Goal: Task Accomplishment & Management: Use online tool/utility

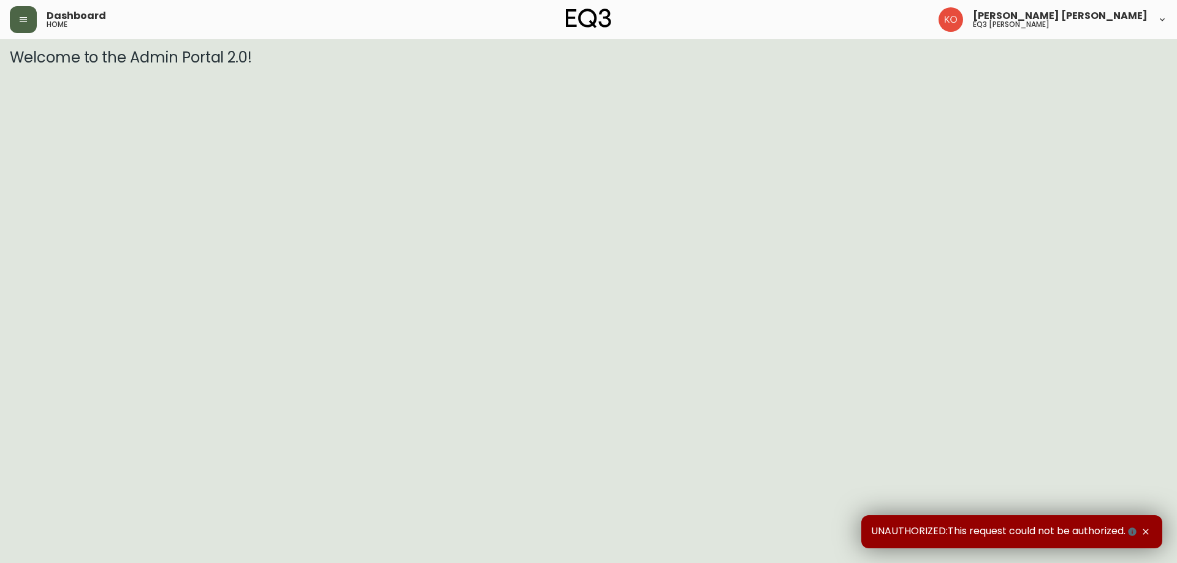
click at [22, 26] on button "button" at bounding box center [23, 19] width 27 height 27
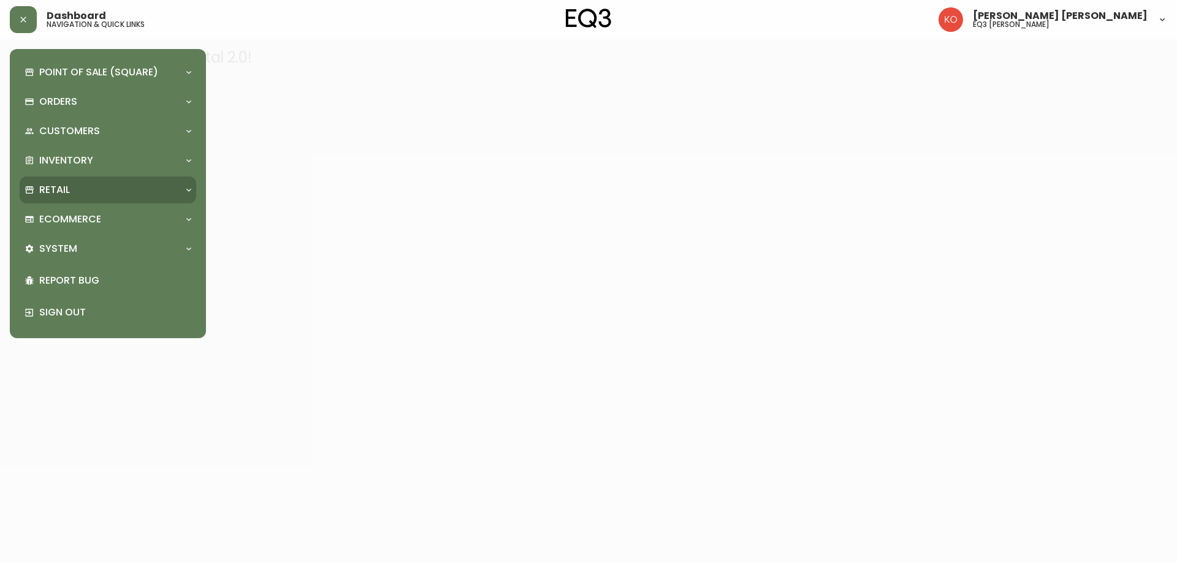
click at [51, 189] on p "Retail" at bounding box center [54, 189] width 31 height 13
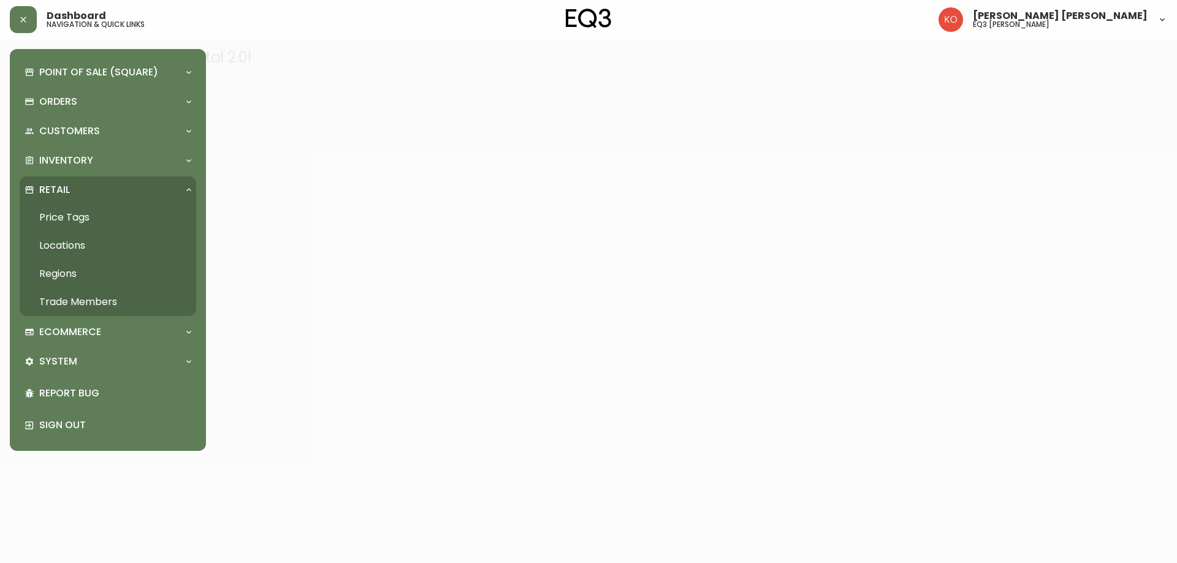
click at [94, 220] on link "Price Tags" at bounding box center [108, 218] width 177 height 28
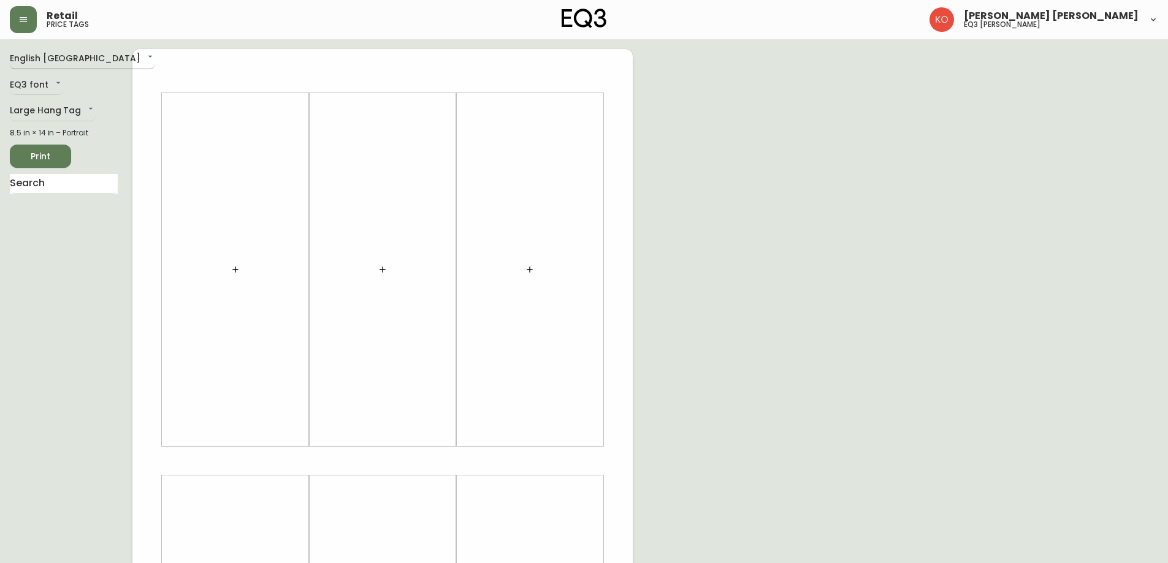
click at [78, 66] on body "Retail price tags [PERSON_NAME] [PERSON_NAME] eq3 laval - [PERSON_NAME] English…" at bounding box center [584, 436] width 1168 height 873
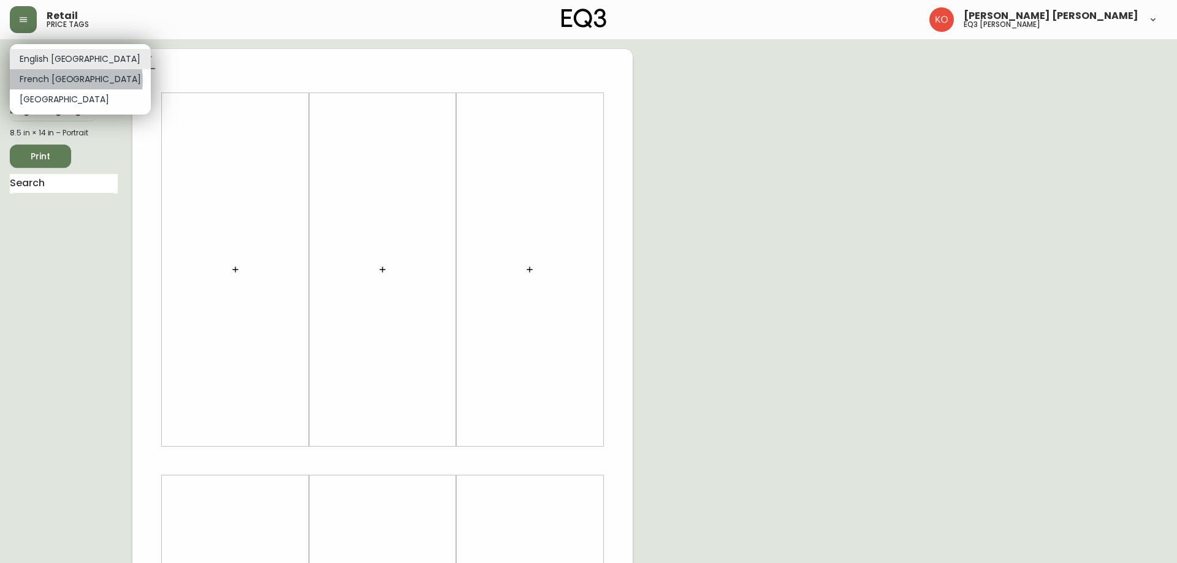
click at [75, 80] on li "French [GEOGRAPHIC_DATA]" at bounding box center [80, 79] width 141 height 20
type input "fr_CA"
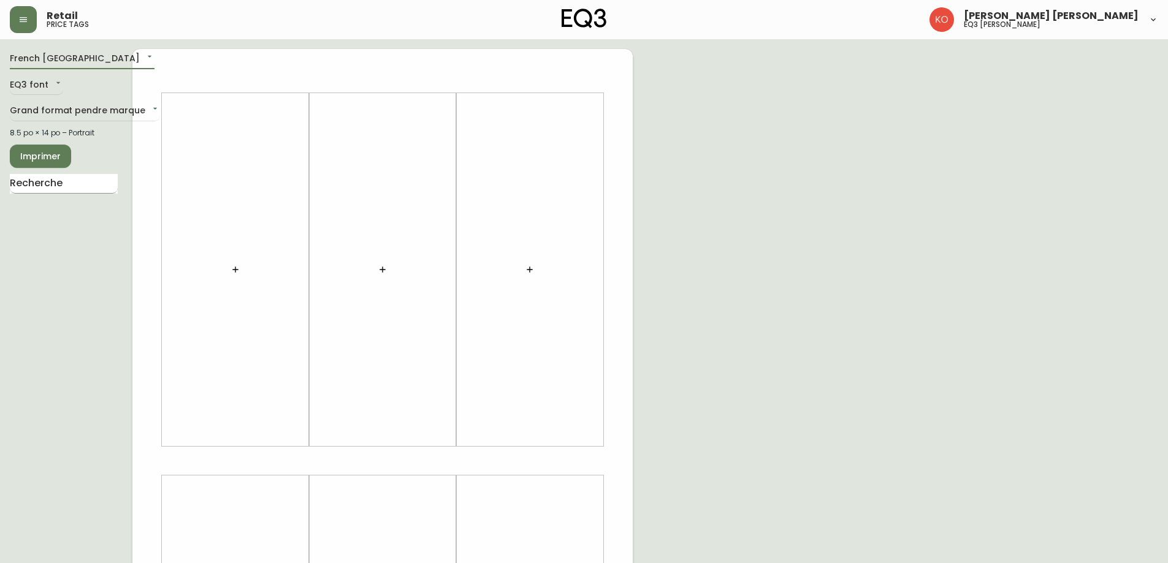
click at [60, 184] on input "text" at bounding box center [64, 184] width 108 height 20
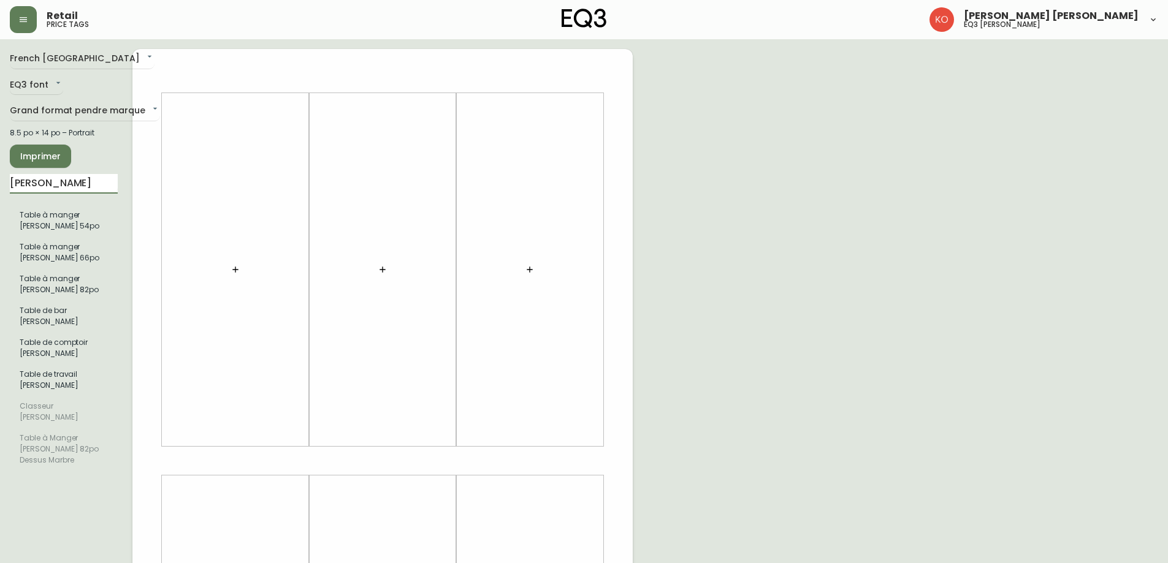
type input "[PERSON_NAME]"
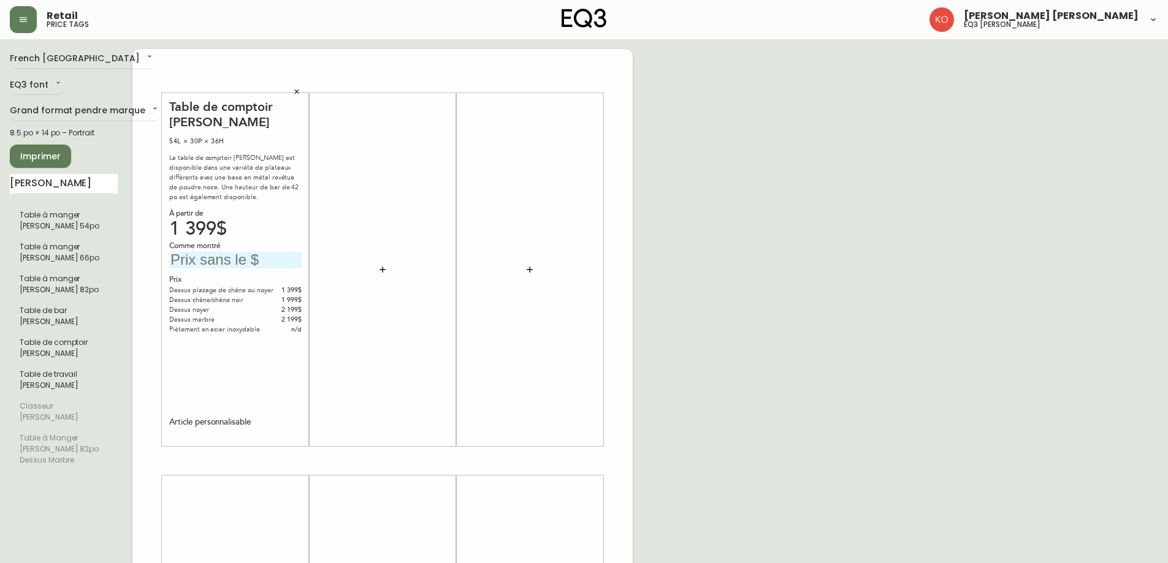
click at [261, 251] on div "Comme montré" at bounding box center [235, 246] width 132 height 11
click at [262, 252] on input "text" at bounding box center [235, 260] width 132 height 17
type input "2199$"
click at [713, 254] on div "French Canada fr_CA EQ3 font EQ3 Grand format pendre marque large 8.5 po × 14 p…" at bounding box center [584, 461] width 1148 height 824
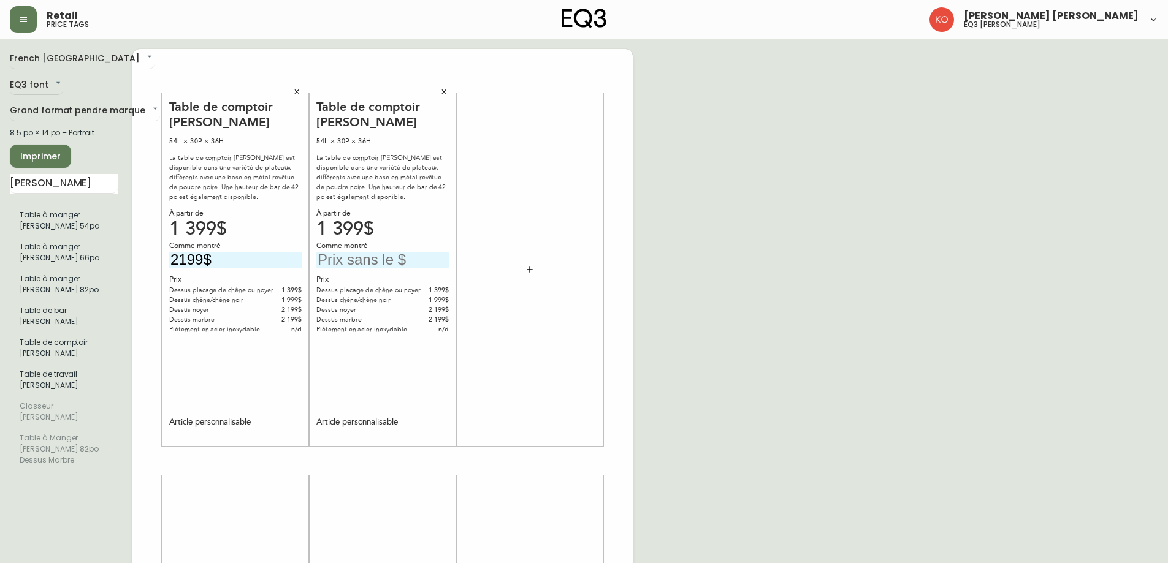
click at [389, 266] on input "text" at bounding box center [382, 260] width 132 height 17
type input "2199$"
click at [758, 198] on div "French Canada fr_CA EQ3 font EQ3 Grand format pendre marque large 8.5 po × 14 p…" at bounding box center [584, 461] width 1148 height 824
drag, startPoint x: 115, startPoint y: 183, endPoint x: 5, endPoint y: 186, distance: 109.8
click at [1, 181] on main "French Canada fr_CA EQ3 font EQ3 Grand format pendre marque large 8.5 po × 14 p…" at bounding box center [584, 456] width 1168 height 834
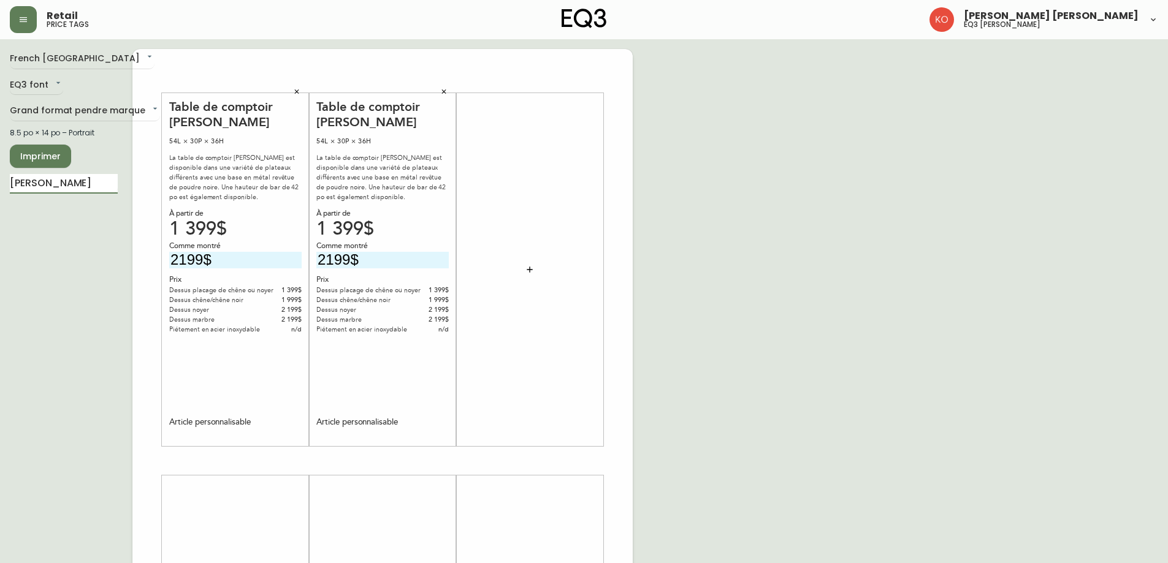
click at [60, 256] on div "French Canada fr_CA EQ3 font EQ3 Grand format pendre marque large 8.5 po × 14 p…" at bounding box center [71, 461] width 123 height 824
click at [75, 189] on input "[PERSON_NAME]" at bounding box center [64, 184] width 108 height 20
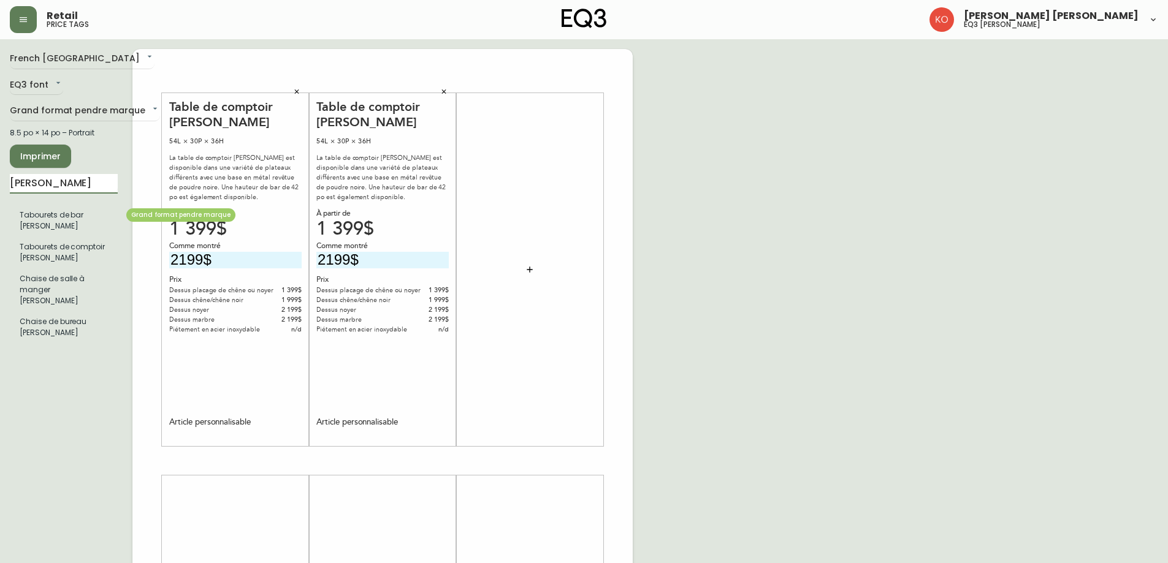
type input "[PERSON_NAME]"
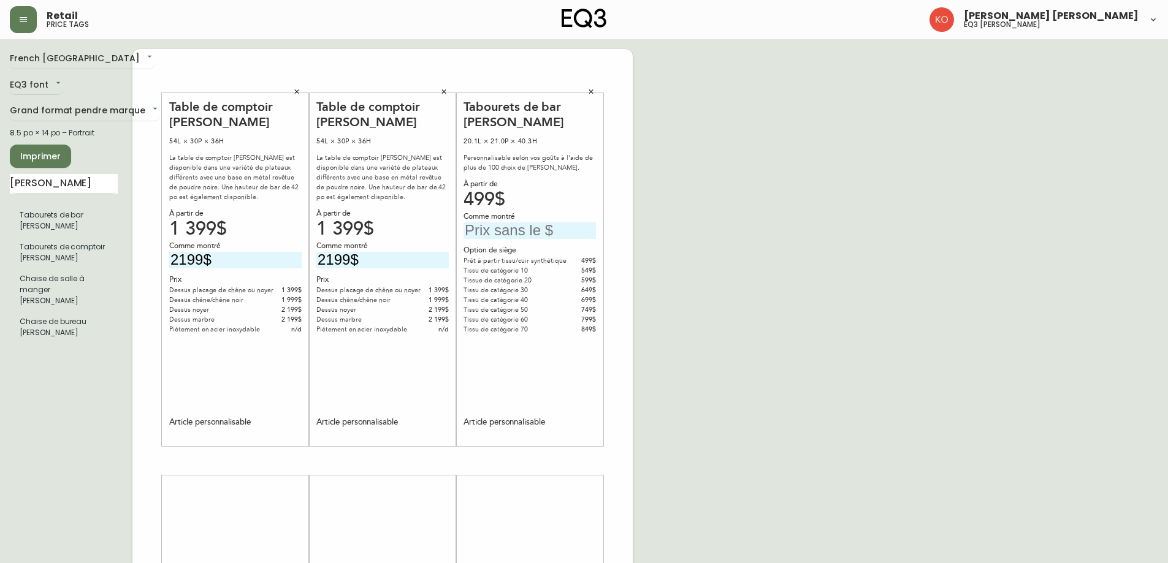
click at [591, 92] on icon "button" at bounding box center [591, 92] width 4 height 4
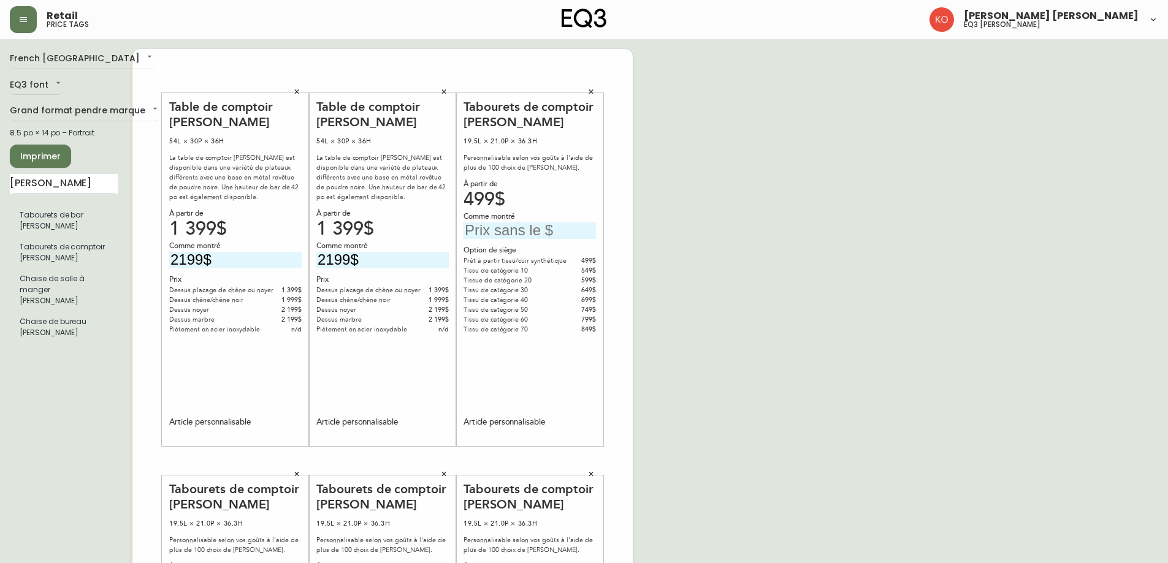
click at [527, 235] on input "text" at bounding box center [530, 231] width 132 height 17
type input "799$"
click at [717, 231] on div "French Canada fr_CA EQ3 font EQ3 Grand format pendre marque large 8.5 po × 14 p…" at bounding box center [584, 461] width 1148 height 824
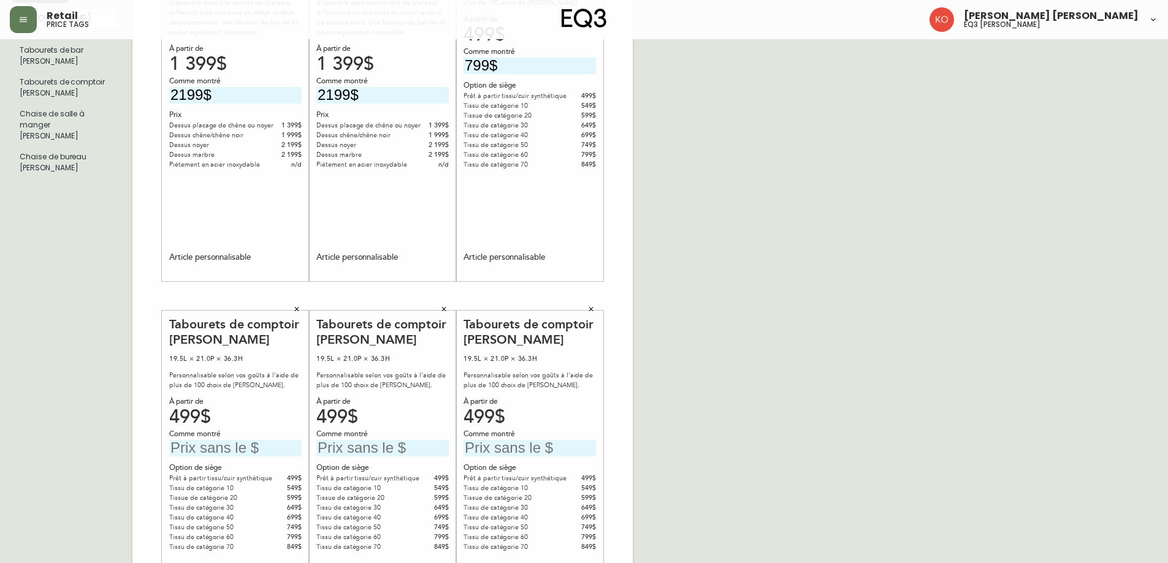
scroll to position [184, 0]
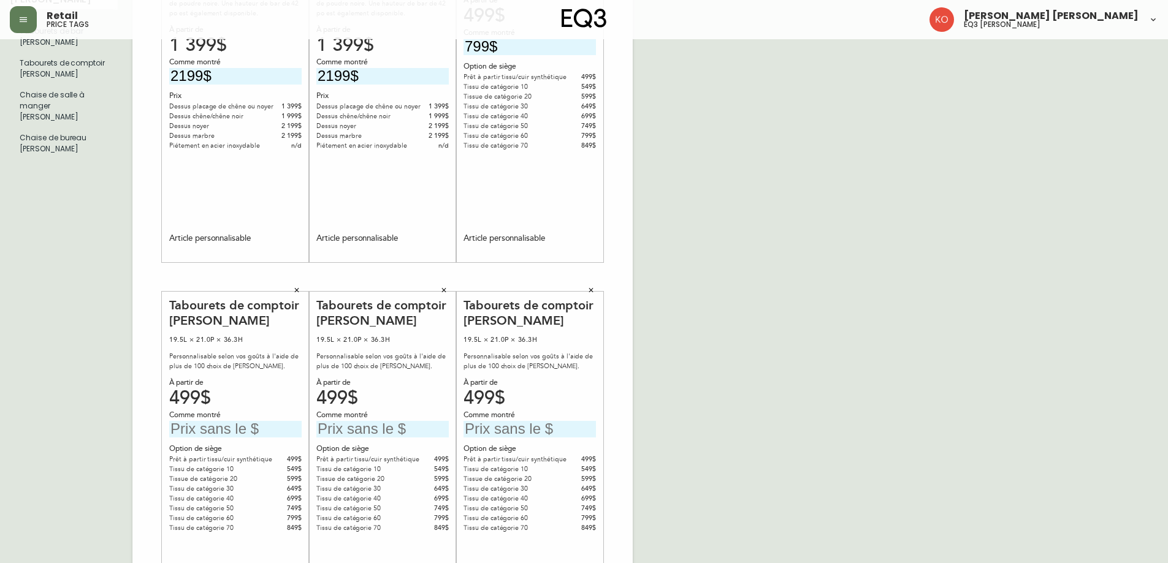
click at [254, 430] on input "text" at bounding box center [235, 429] width 132 height 17
type input "799$"
click at [269, 390] on div "À partir de 499$" at bounding box center [235, 391] width 132 height 26
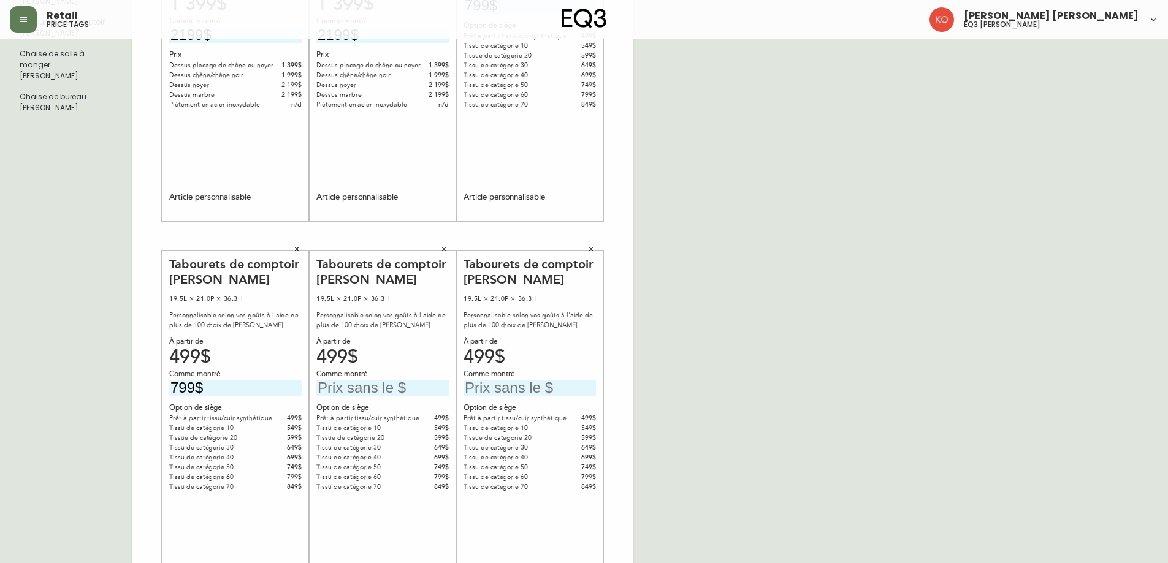
scroll to position [307, 0]
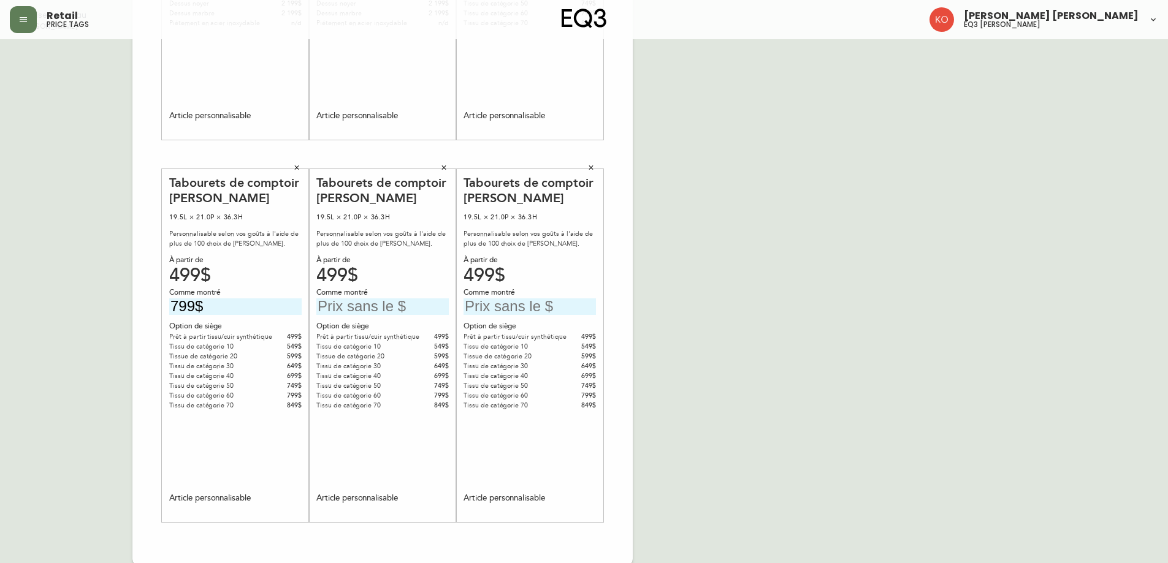
click at [389, 308] on input "text" at bounding box center [382, 307] width 132 height 17
type input "799$"
click at [554, 307] on input "text" at bounding box center [530, 307] width 132 height 17
type input "799$"
click at [706, 292] on div "French Canada fr_CA EQ3 font EQ3 Grand format pendre marque large 8.5 po × 14 p…" at bounding box center [584, 154] width 1148 height 824
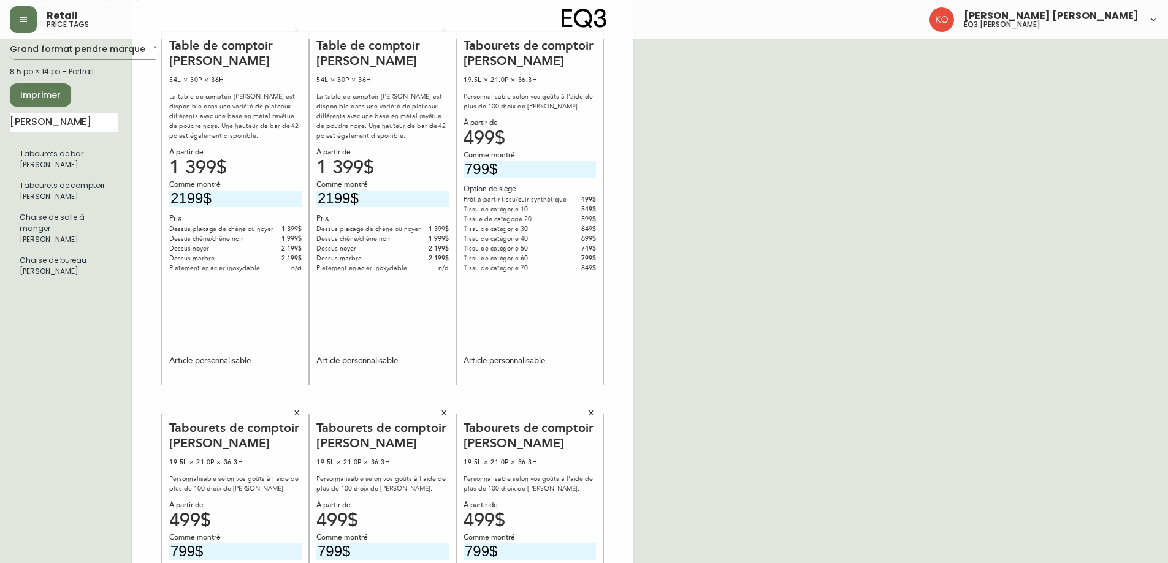
scroll to position [0, 0]
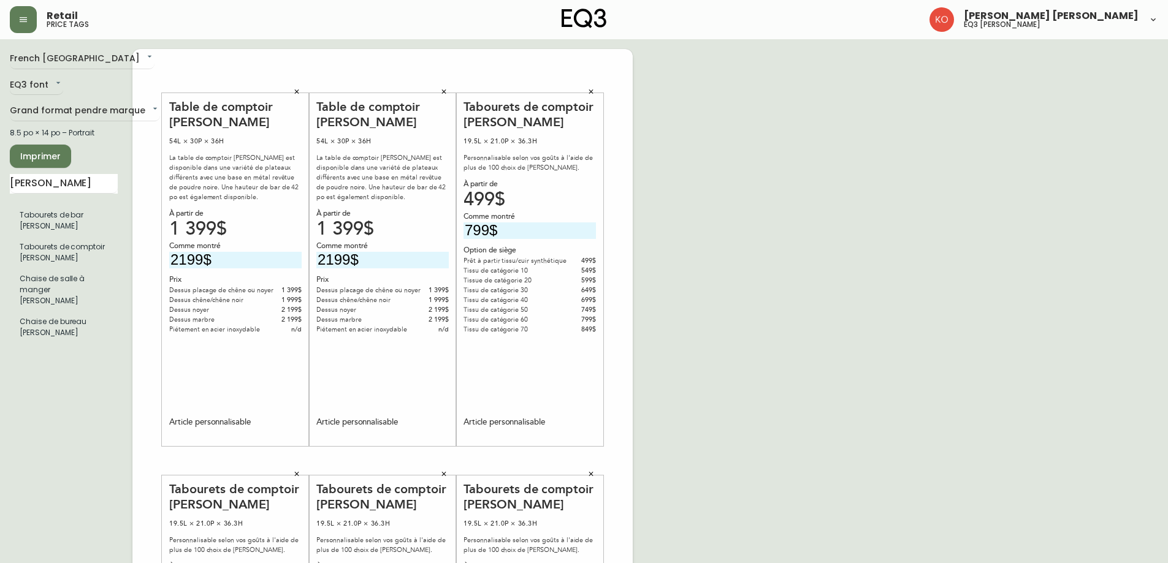
click at [31, 154] on span "Imprimer" at bounding box center [41, 156] width 42 height 15
click at [302, 91] on button "button" at bounding box center [297, 92] width 18 height 18
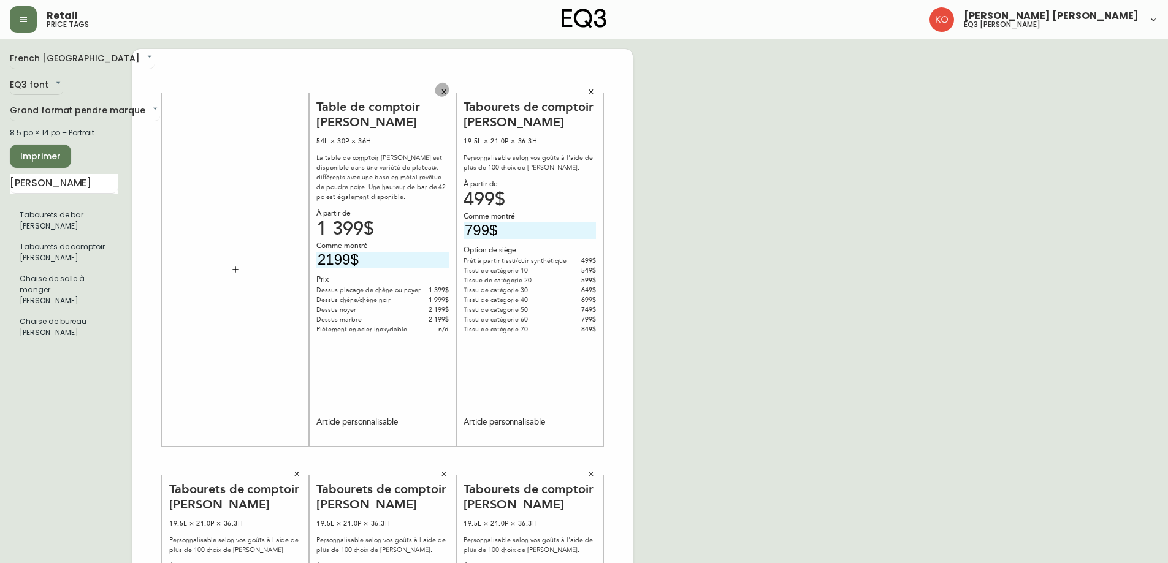
click at [446, 94] on icon "button" at bounding box center [443, 91] width 7 height 7
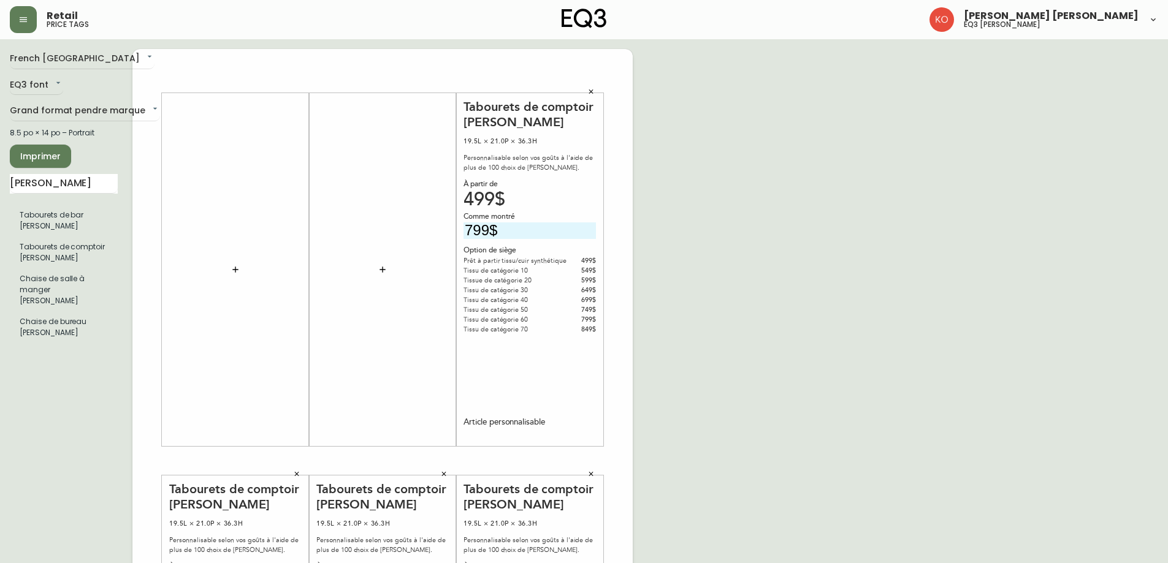
click at [53, 161] on span "Imprimer" at bounding box center [41, 156] width 42 height 15
click at [594, 88] on icon "button" at bounding box center [590, 91] width 7 height 7
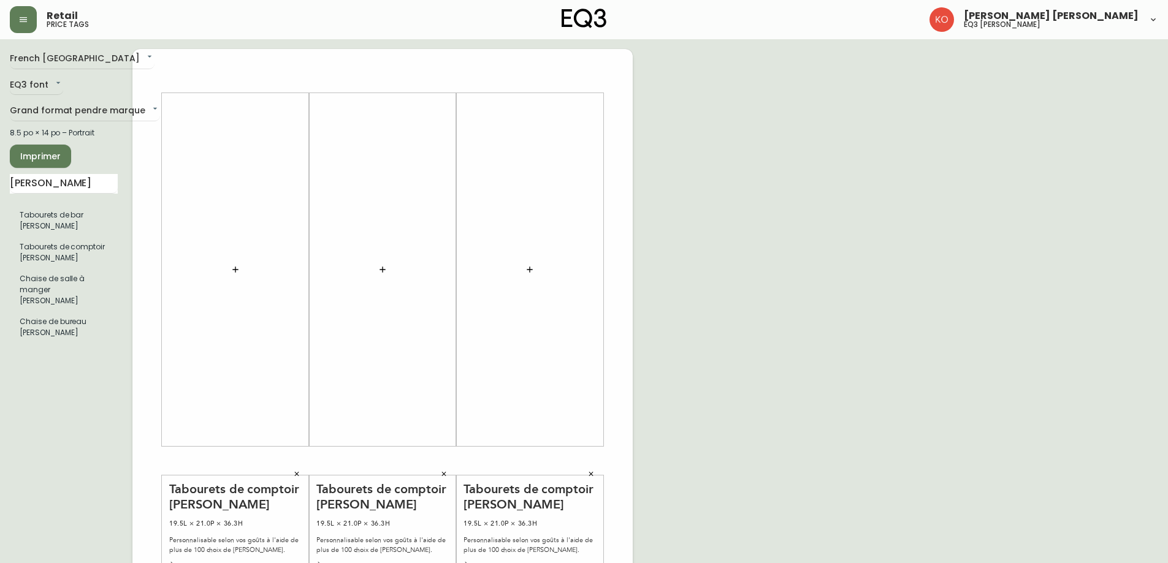
click at [590, 476] on icon "button" at bounding box center [590, 474] width 7 height 7
click at [445, 473] on icon "button" at bounding box center [444, 474] width 4 height 4
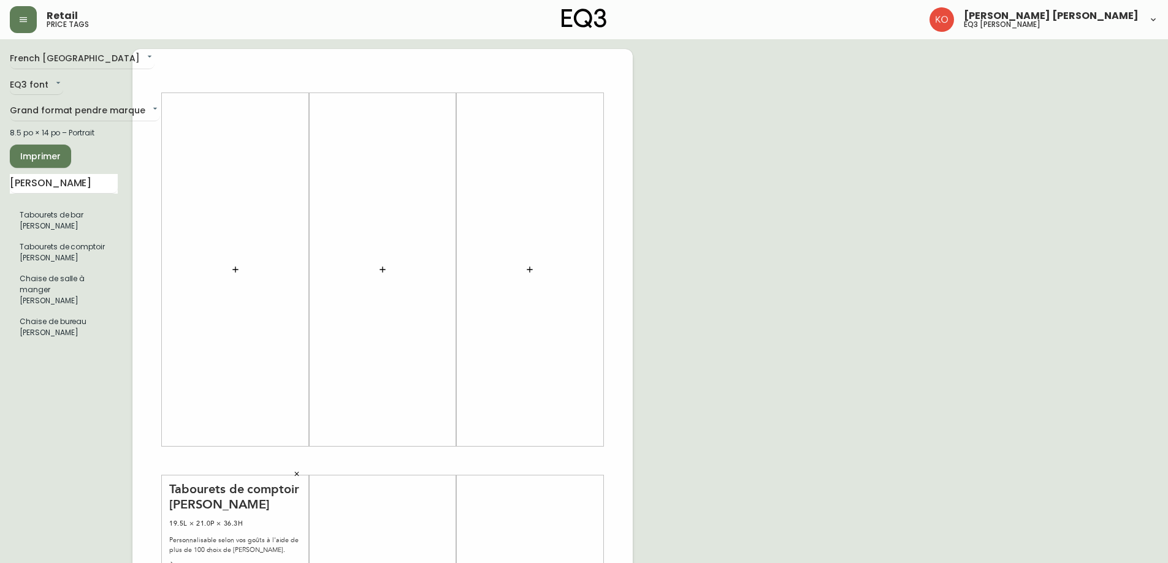
click at [295, 473] on icon "button" at bounding box center [297, 474] width 4 height 4
click at [85, 185] on input "[PERSON_NAME]" at bounding box center [64, 184] width 108 height 20
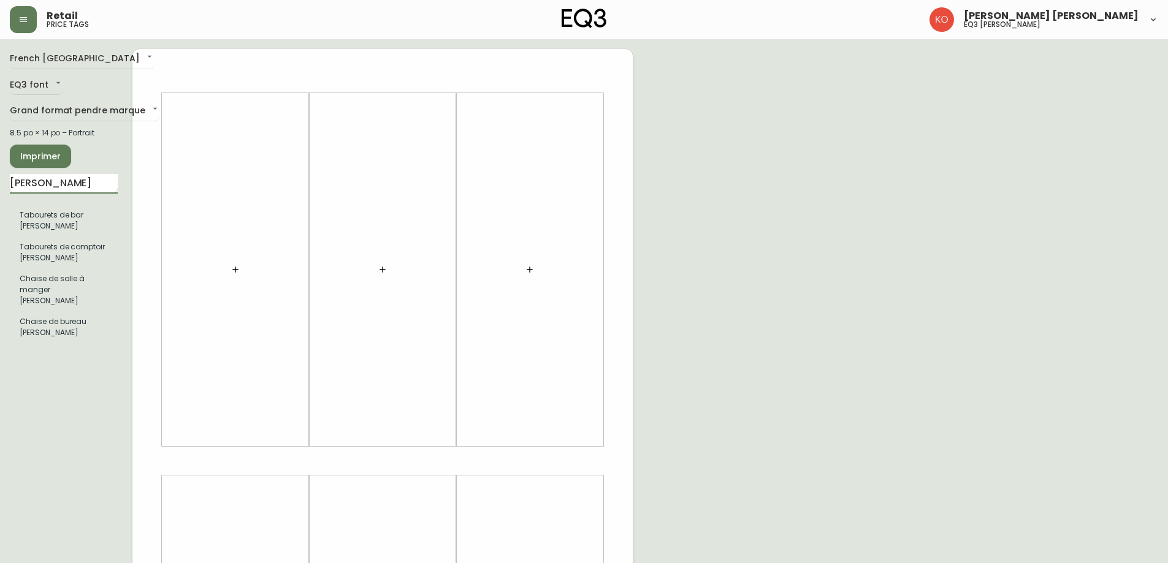
click at [84, 185] on input "[PERSON_NAME]" at bounding box center [64, 184] width 108 height 20
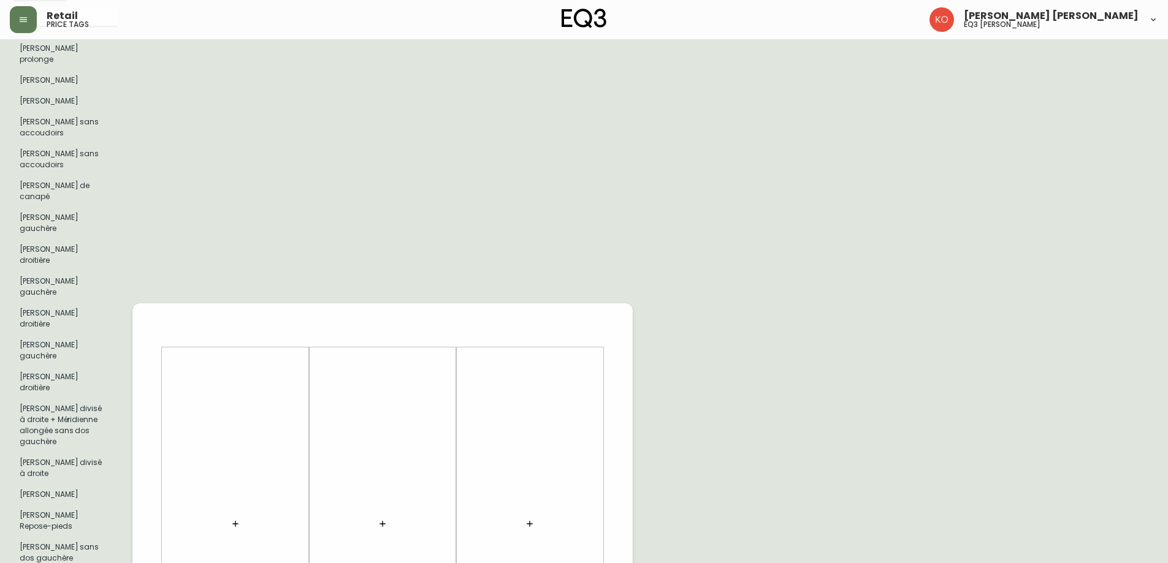
scroll to position [56, 0]
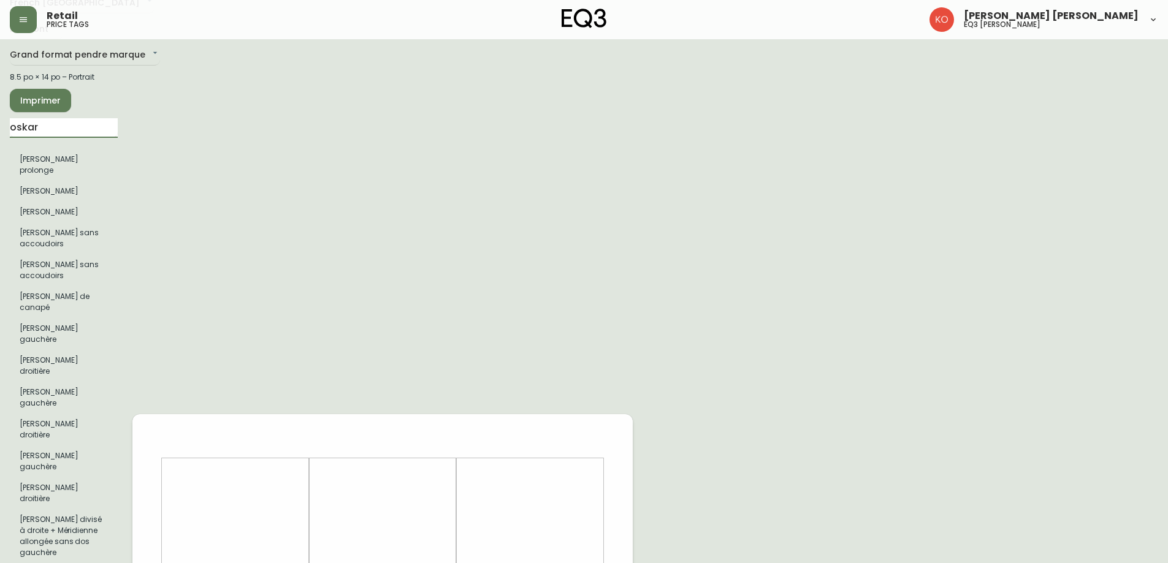
type input "oskar"
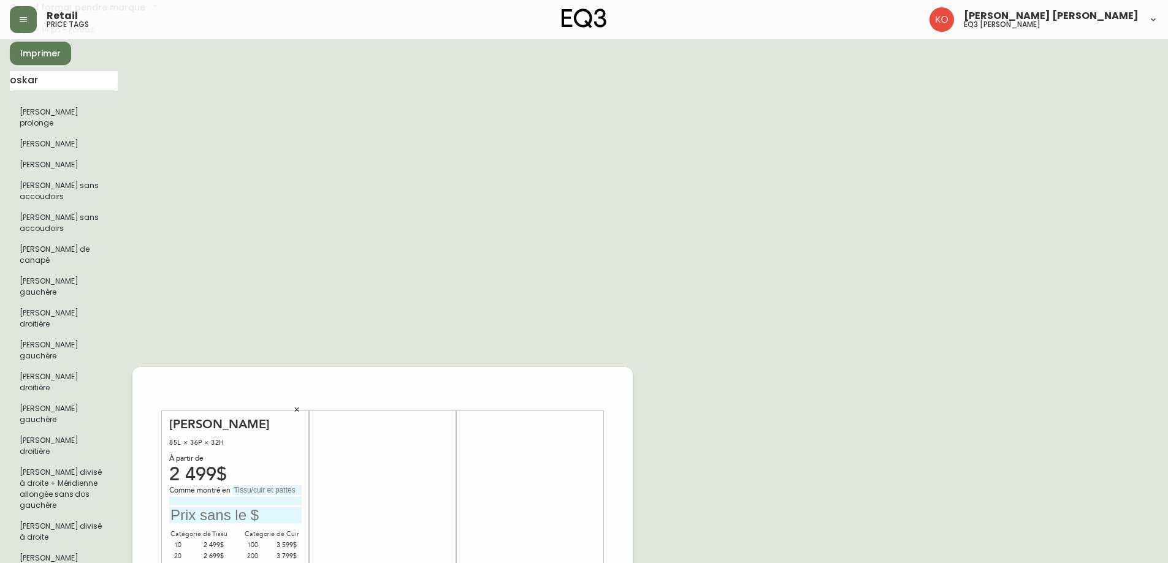
scroll to position [123, 0]
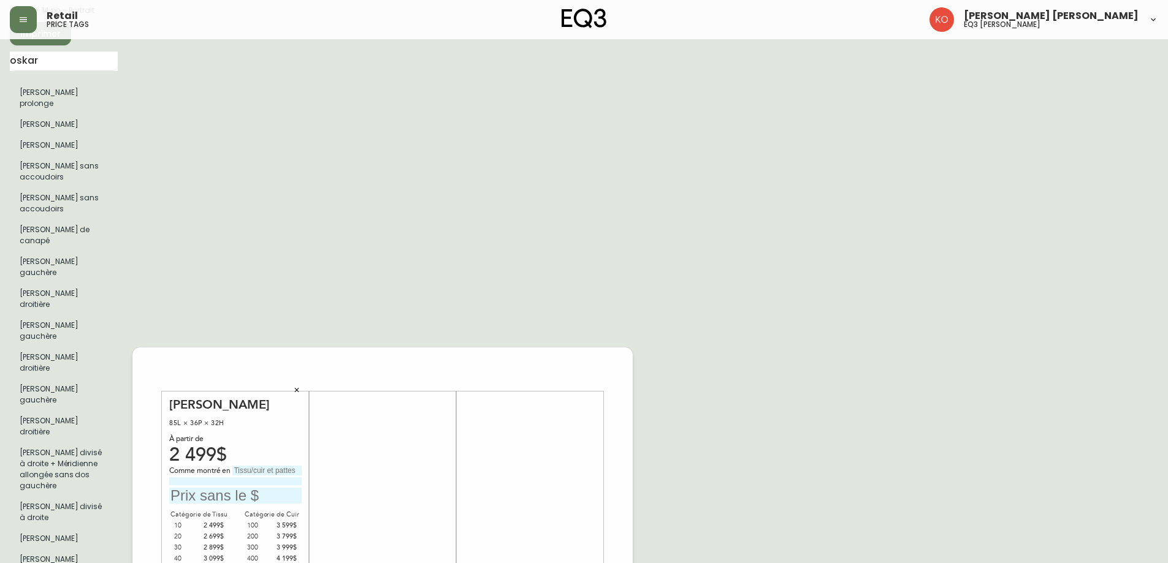
click at [267, 488] on input "text" at bounding box center [235, 496] width 132 height 17
click at [237, 488] on input "text" at bounding box center [235, 496] width 132 height 17
type input "2 899"
click at [277, 466] on input "text" at bounding box center [266, 471] width 69 height 10
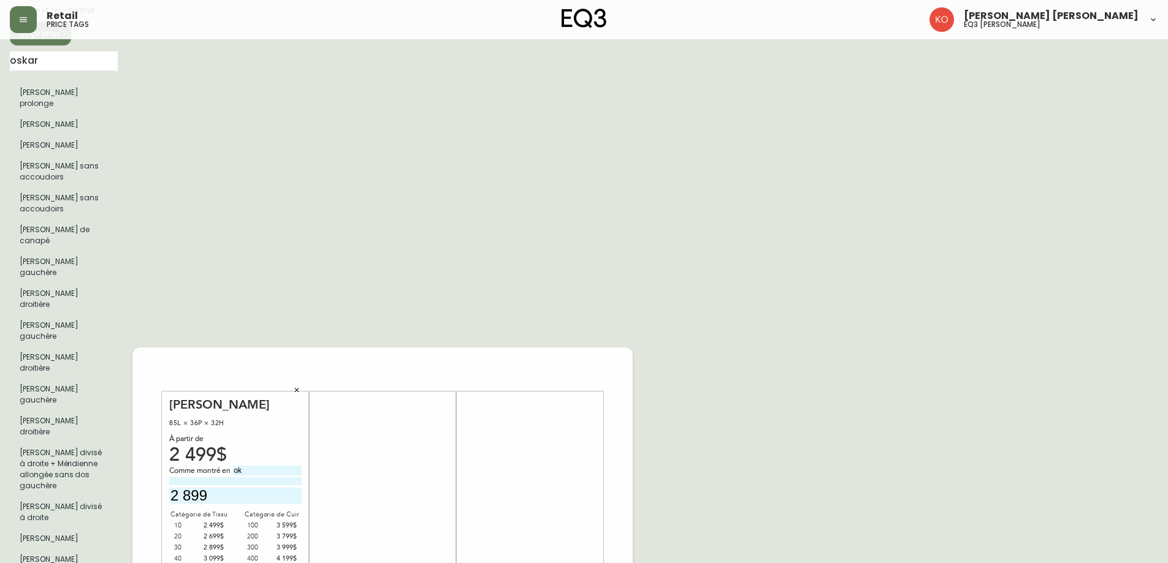
type input "o"
drag, startPoint x: 270, startPoint y: 384, endPoint x: 126, endPoint y: 384, distance: 143.5
type input "[PERSON_NAME]"
click at [252, 478] on input at bounding box center [235, 482] width 132 height 8
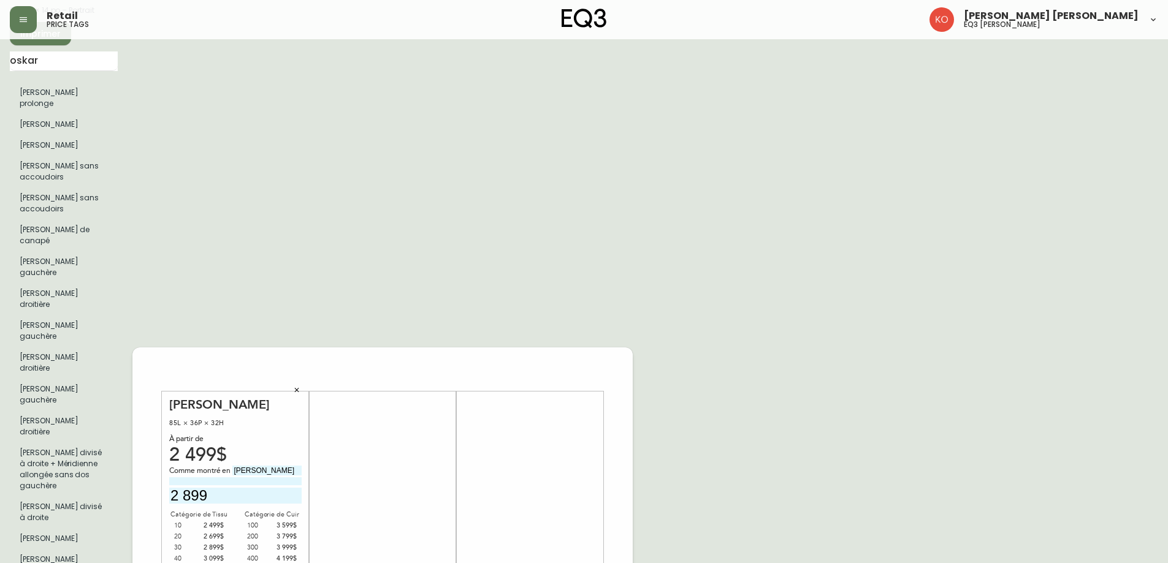
drag, startPoint x: 798, startPoint y: 267, endPoint x: 779, endPoint y: 262, distance: 19.0
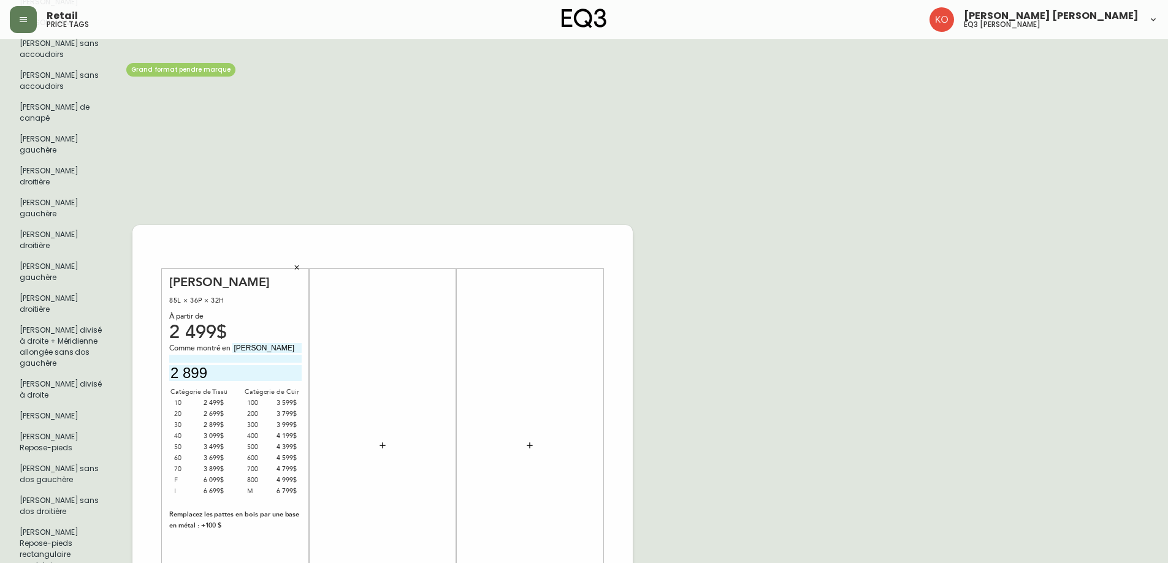
scroll to position [0, 0]
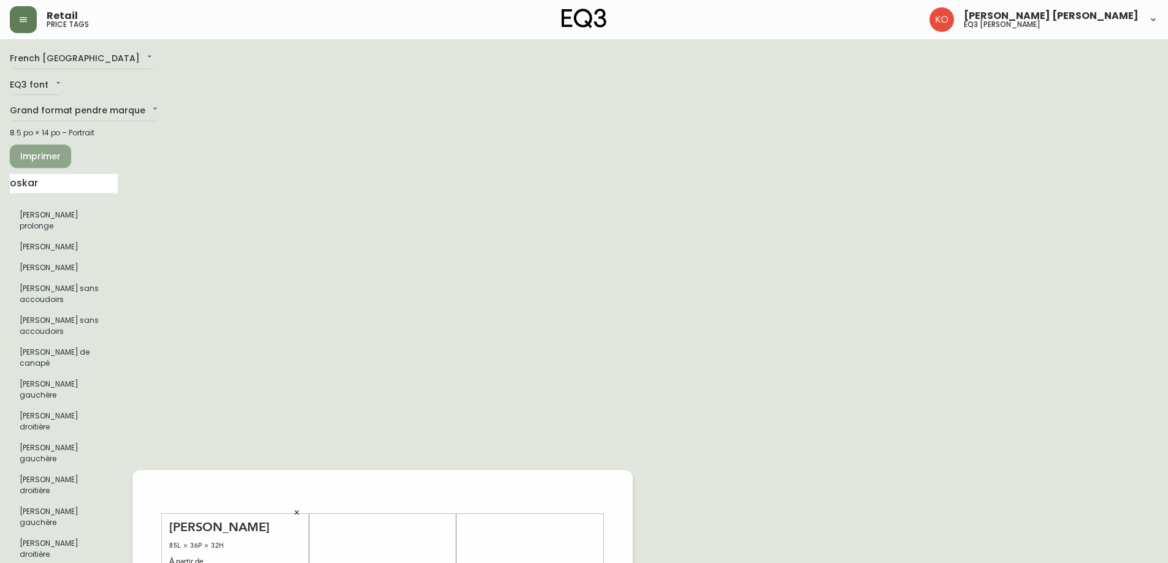
click at [52, 164] on button "Imprimer" at bounding box center [40, 156] width 61 height 23
